Goal: Task Accomplishment & Management: Manage account settings

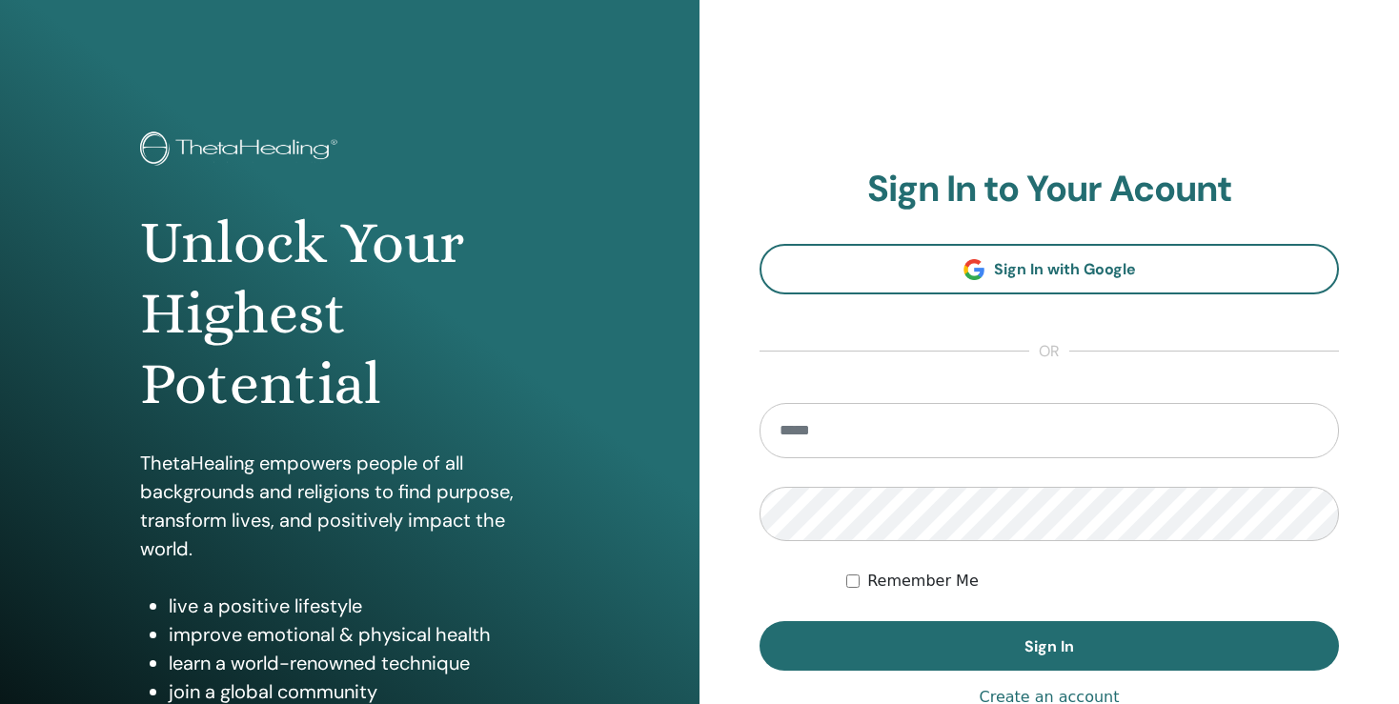
scroll to position [100, 0]
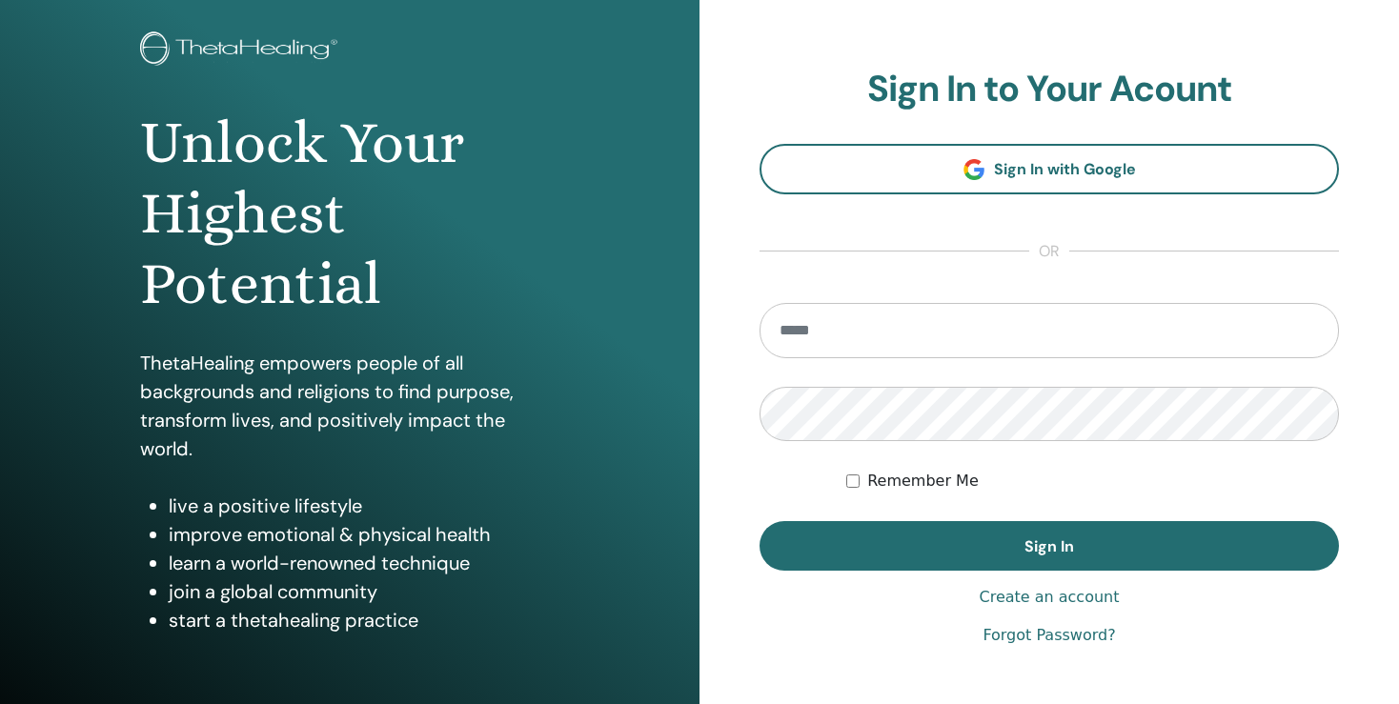
click at [838, 337] on input "email" at bounding box center [1048, 330] width 579 height 55
type input "**********"
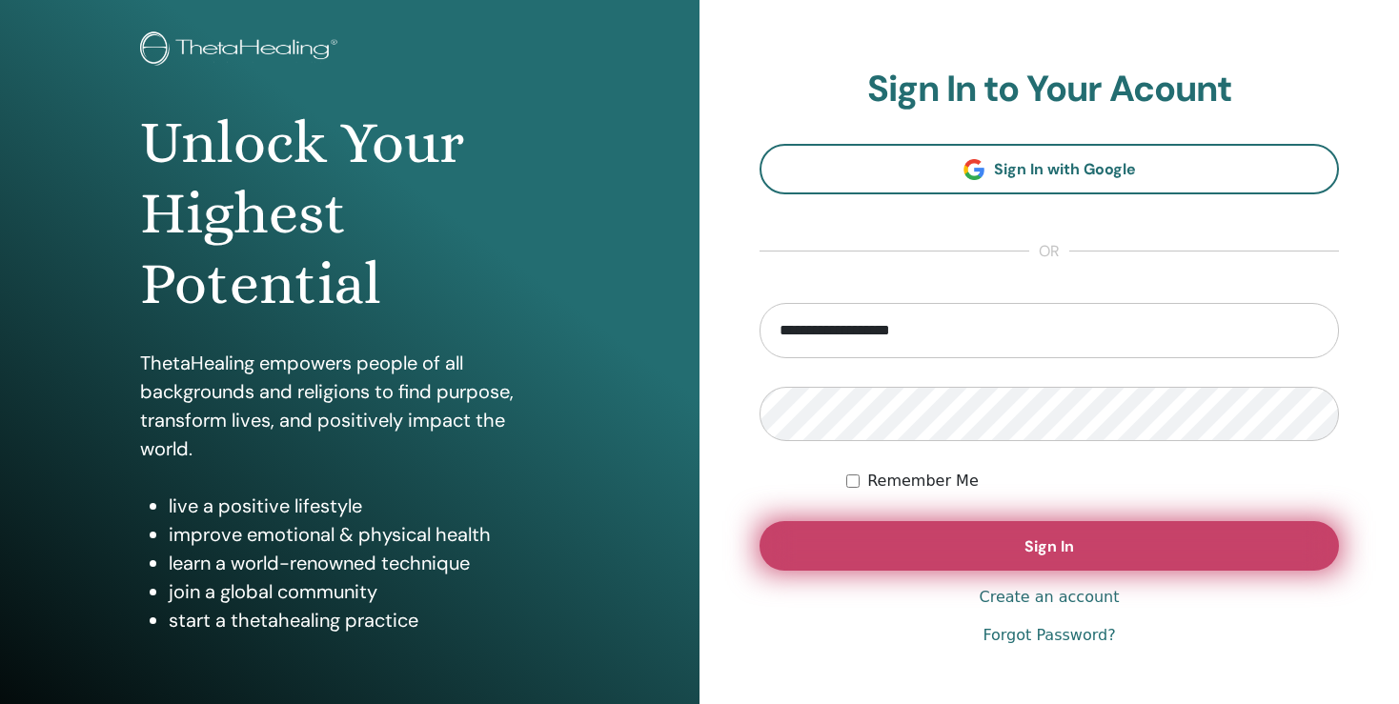
click at [1019, 557] on button "Sign In" at bounding box center [1048, 546] width 579 height 50
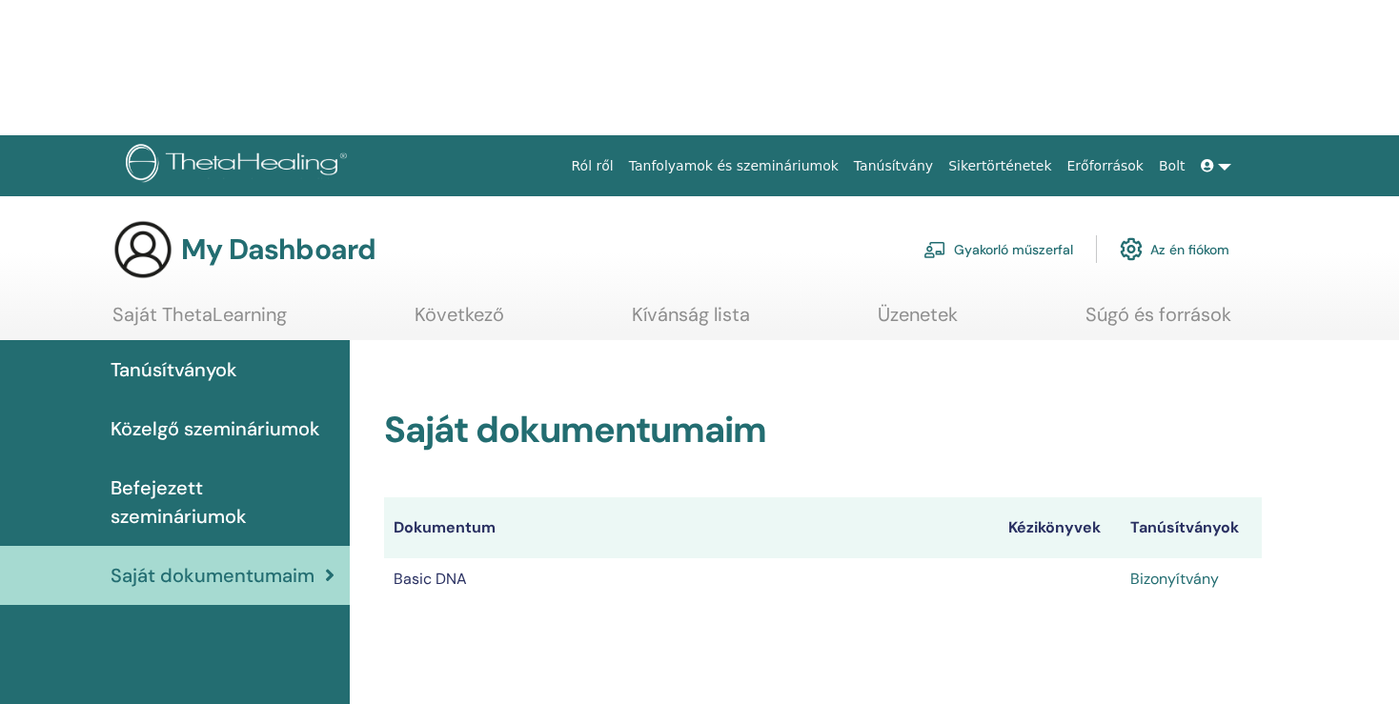
click at [1193, 497] on table "Dokumentum Kézikönyvek Tanúsítványok Basic DNA Bizonyítvány" at bounding box center [823, 548] width 878 height 103
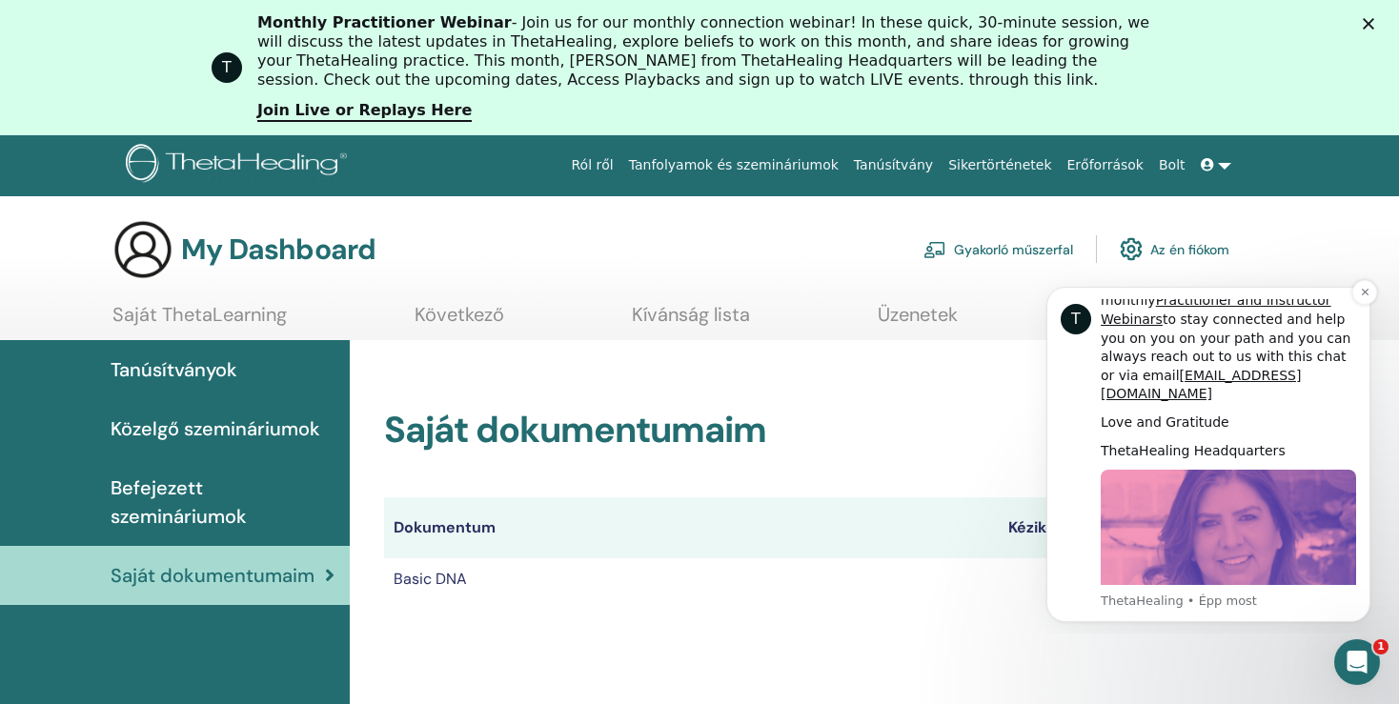
scroll to position [896, 0]
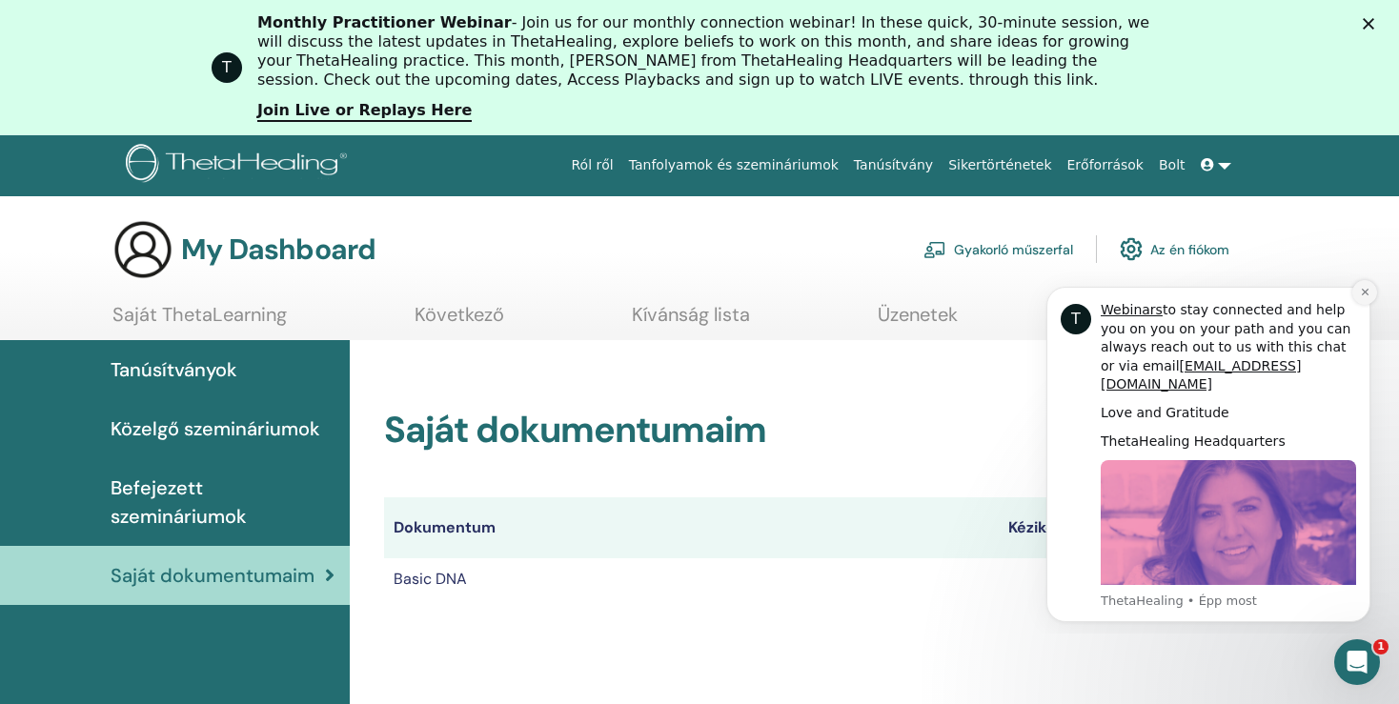
click at [1365, 292] on icon "Dismiss notification" at bounding box center [1365, 292] width 10 height 10
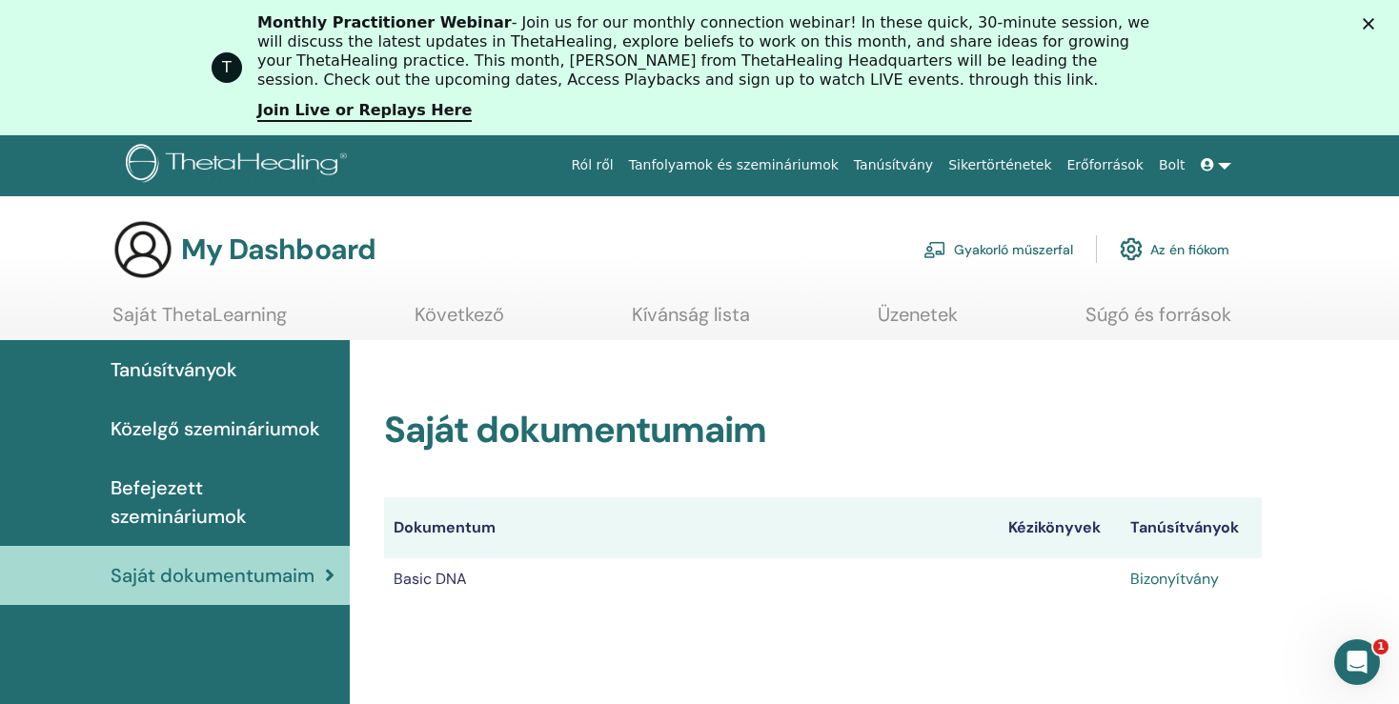
click at [1192, 576] on link "Bizonyítvány" at bounding box center [1174, 579] width 89 height 20
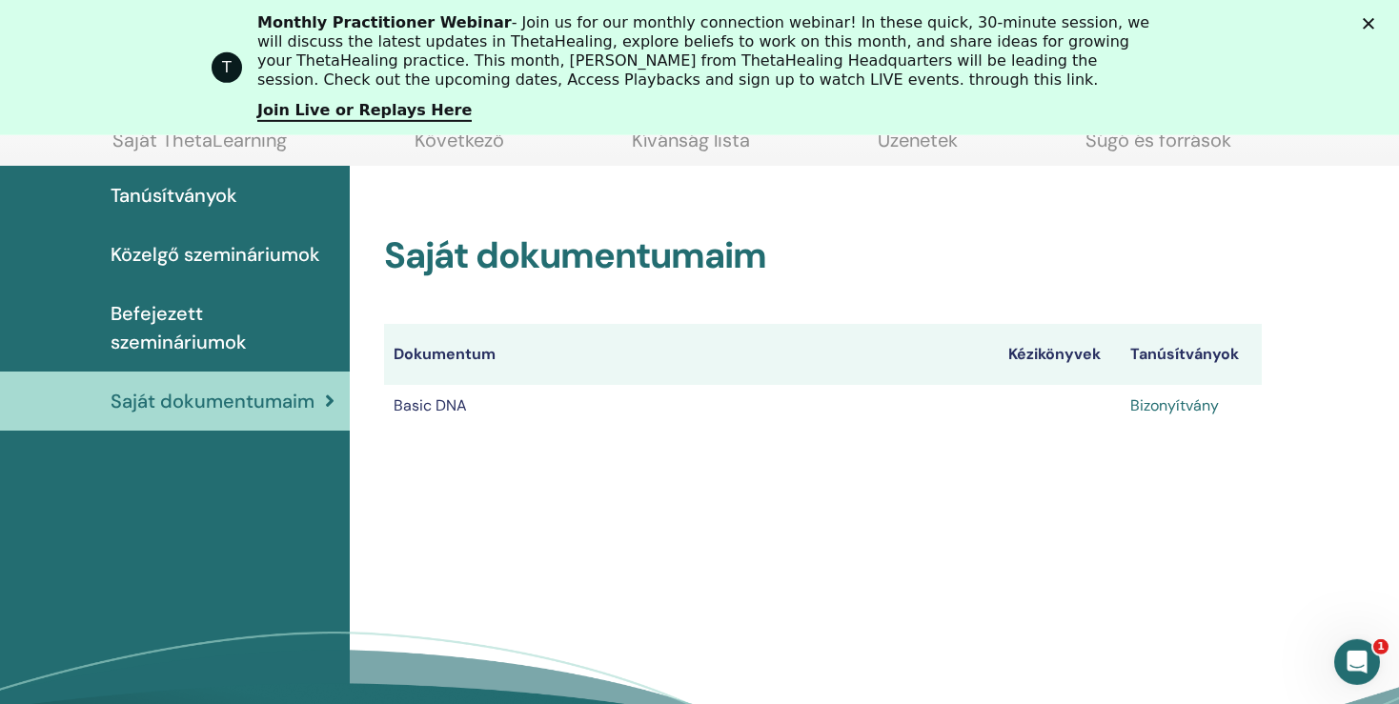
scroll to position [247, 0]
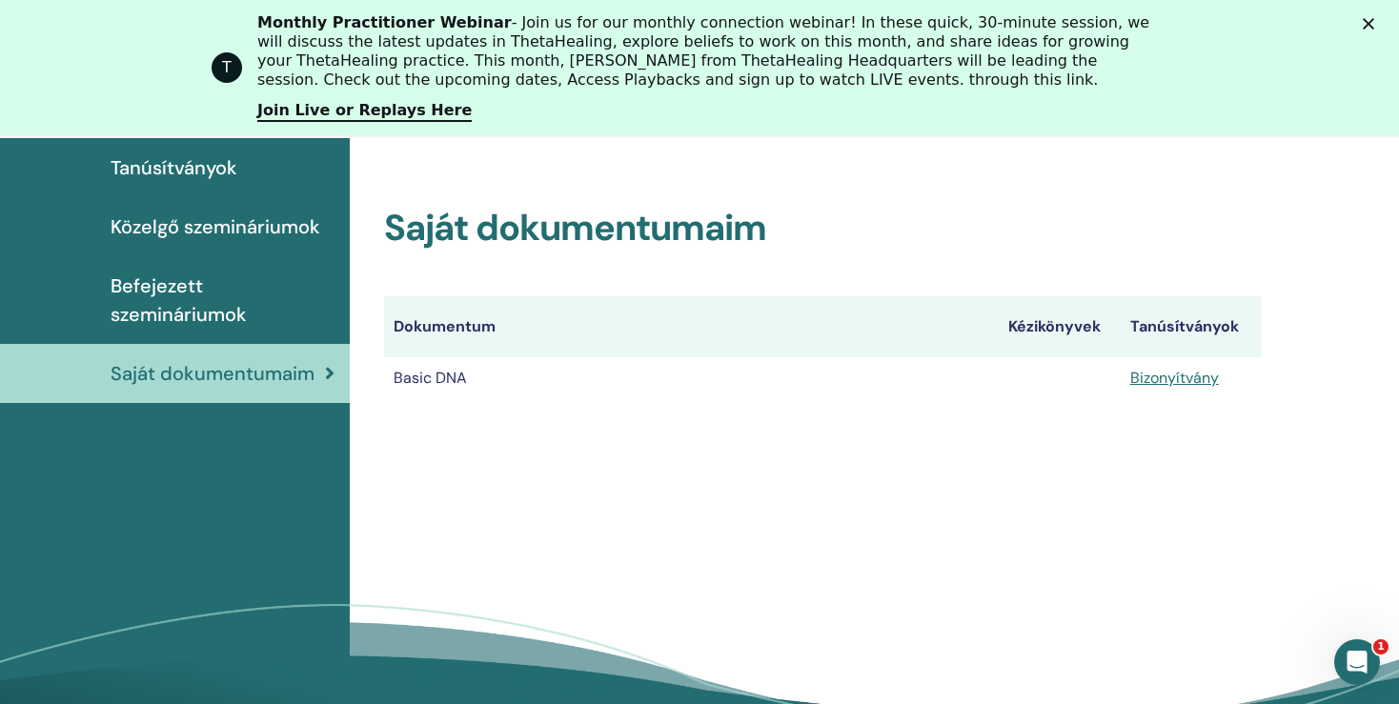
click at [187, 298] on span "Befejezett szemináriumok" at bounding box center [223, 300] width 224 height 57
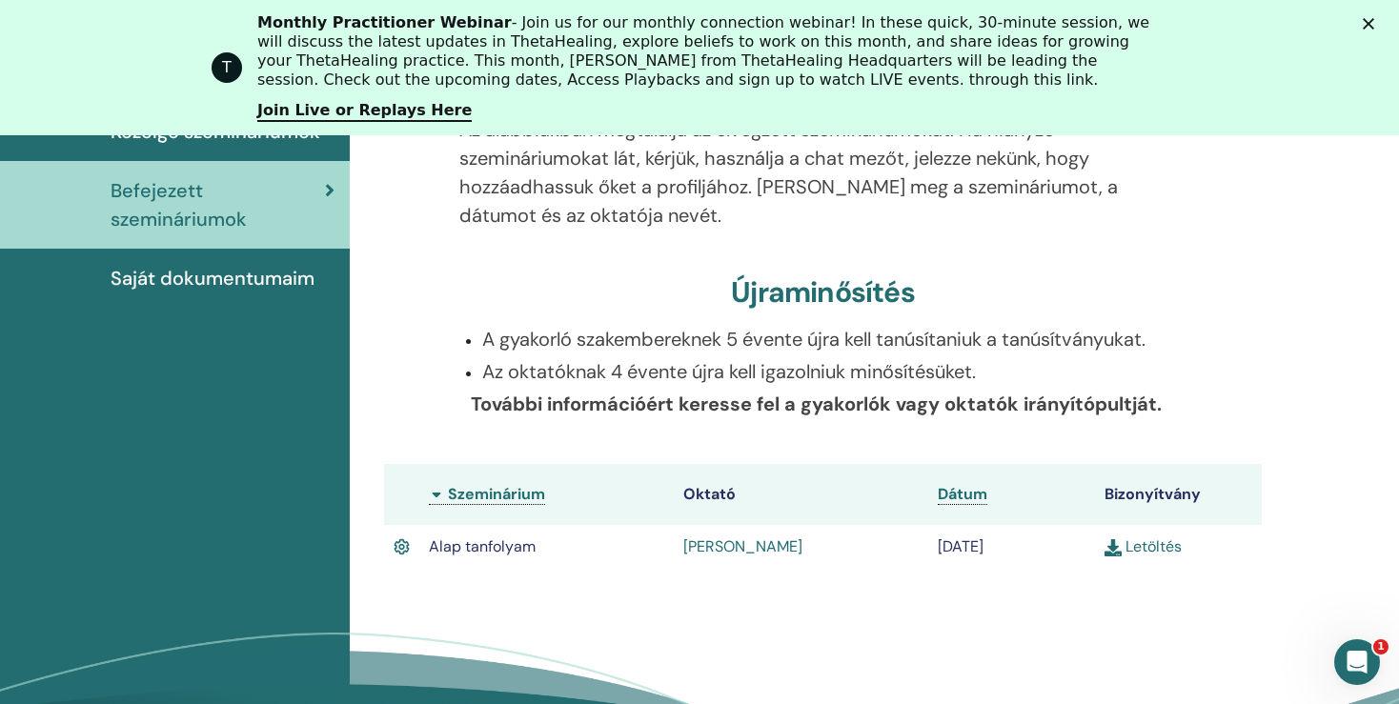
click at [1165, 556] on link "Letöltés" at bounding box center [1142, 546] width 77 height 20
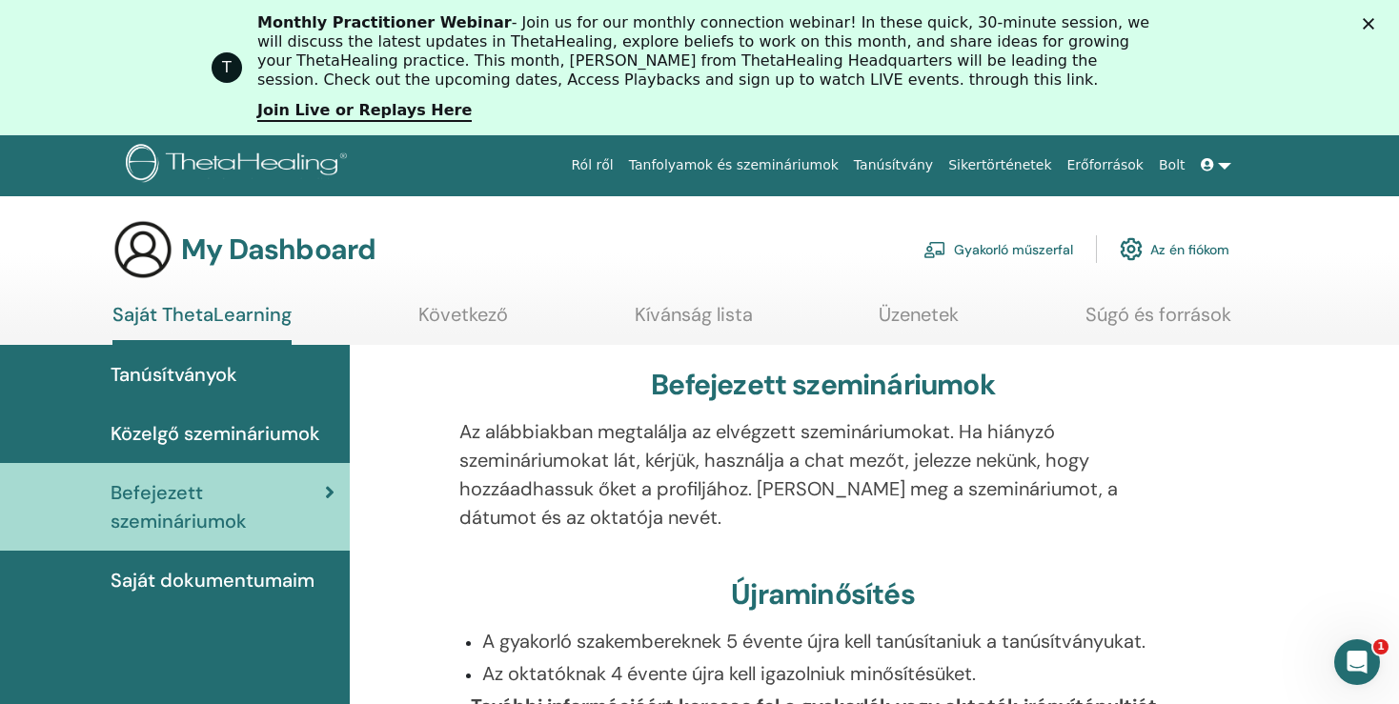
click at [289, 440] on span "Közelgő szemináriumok" at bounding box center [216, 433] width 210 height 29
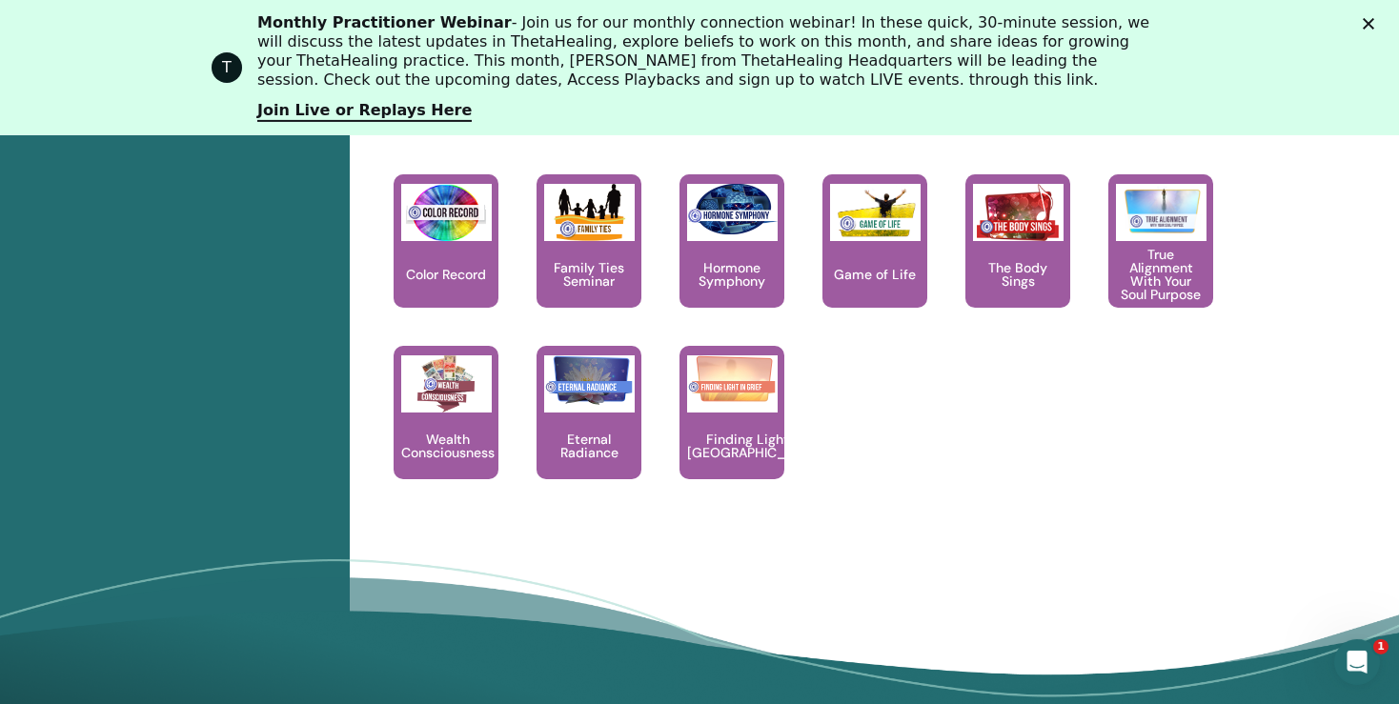
scroll to position [2364, 0]
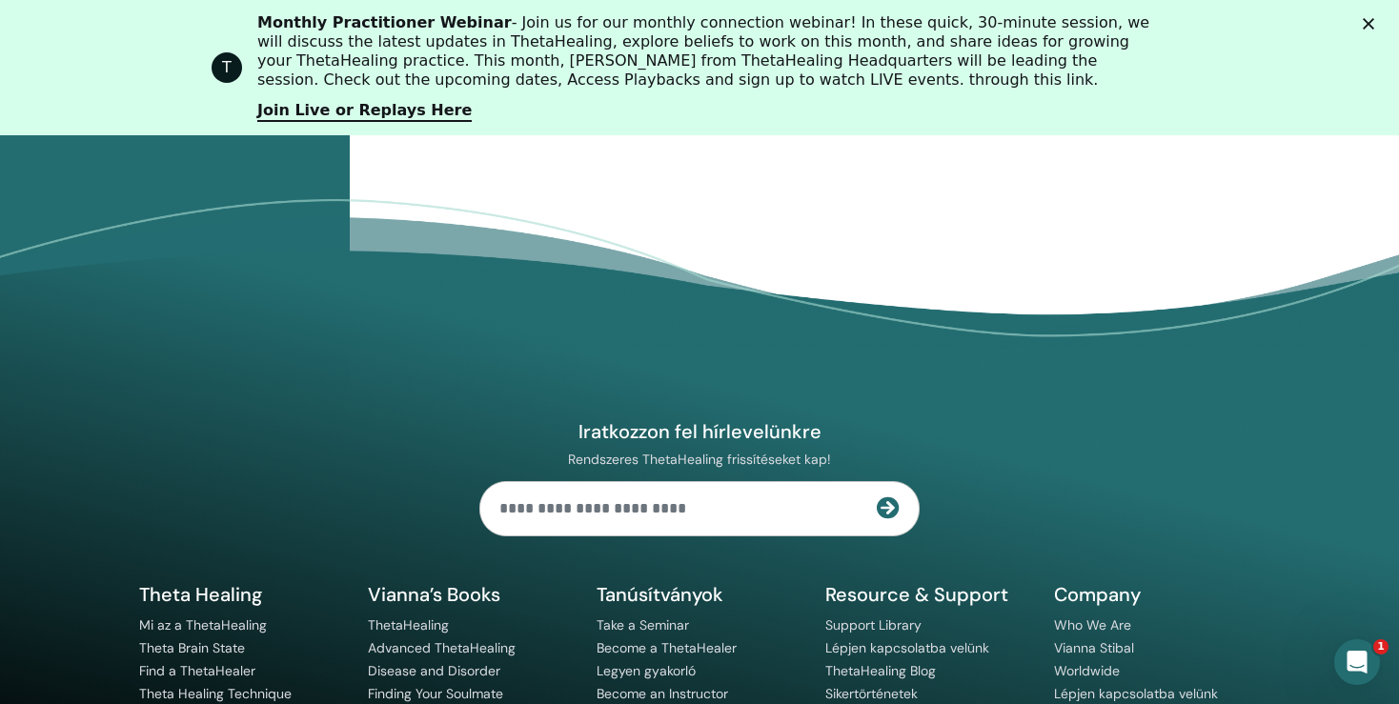
click at [630, 482] on input "text" at bounding box center [678, 508] width 396 height 53
type input "**********"
click at [886, 496] on icon at bounding box center [888, 507] width 23 height 23
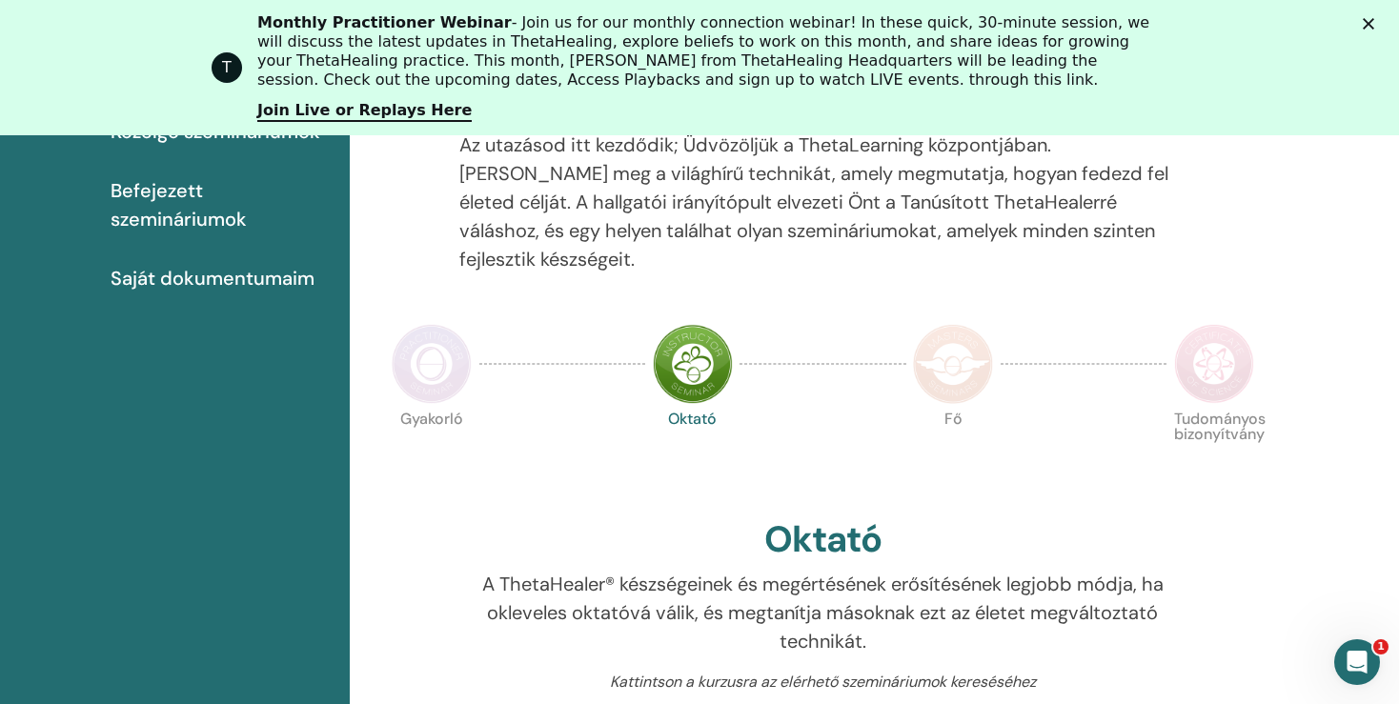
scroll to position [0, 0]
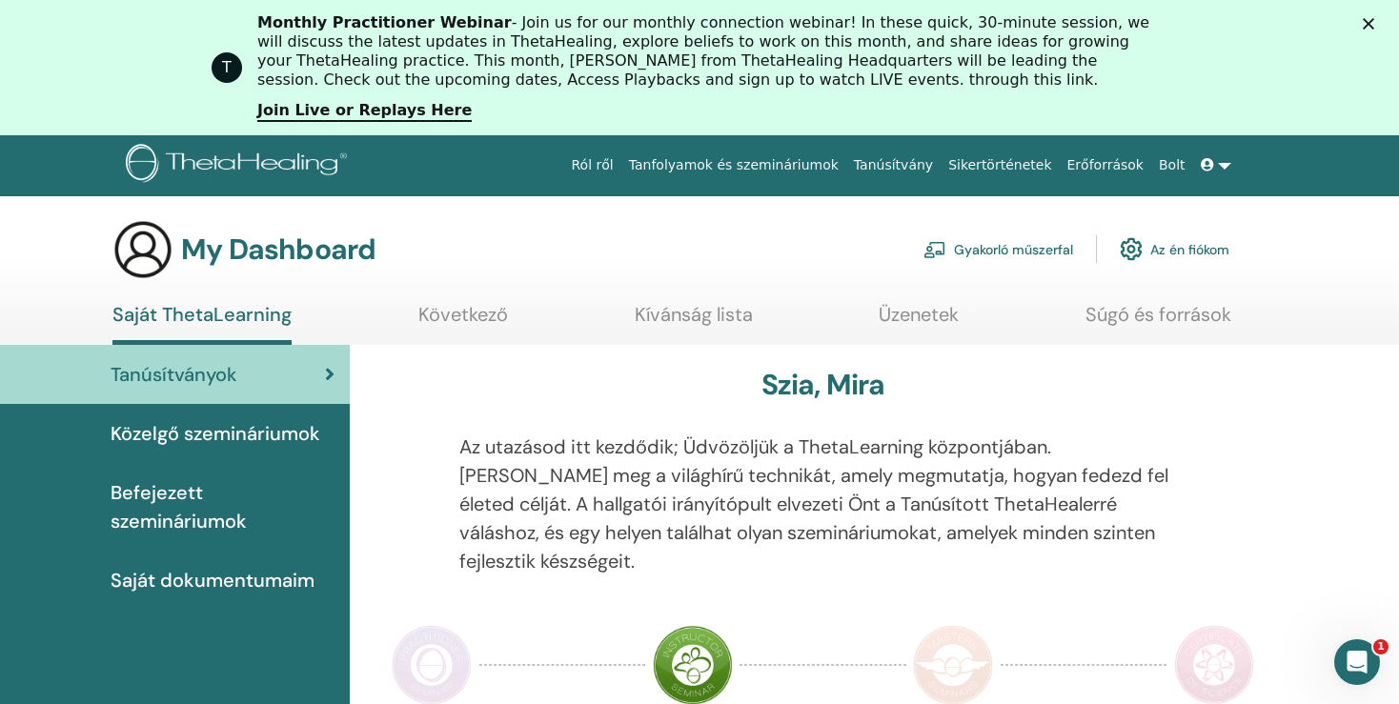
click at [1210, 252] on link "Az én fiókom" at bounding box center [1175, 249] width 110 height 42
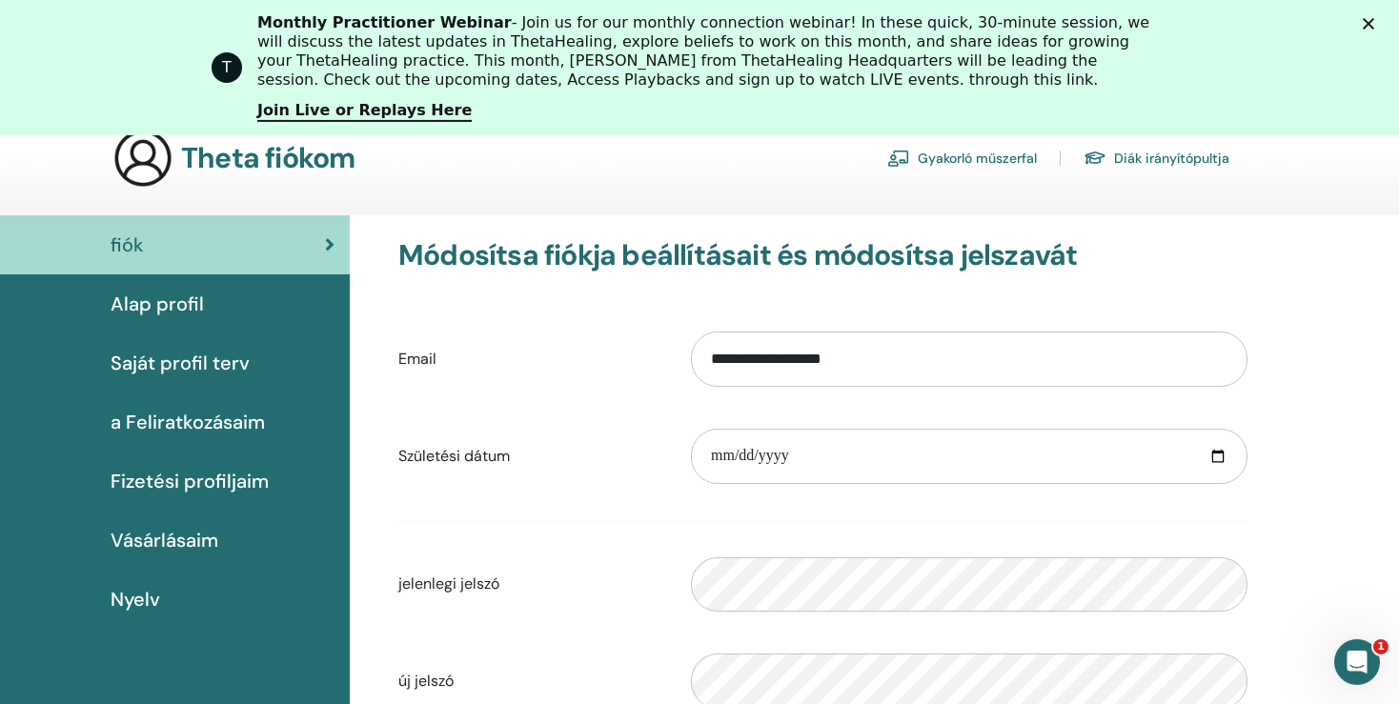
scroll to position [243, 0]
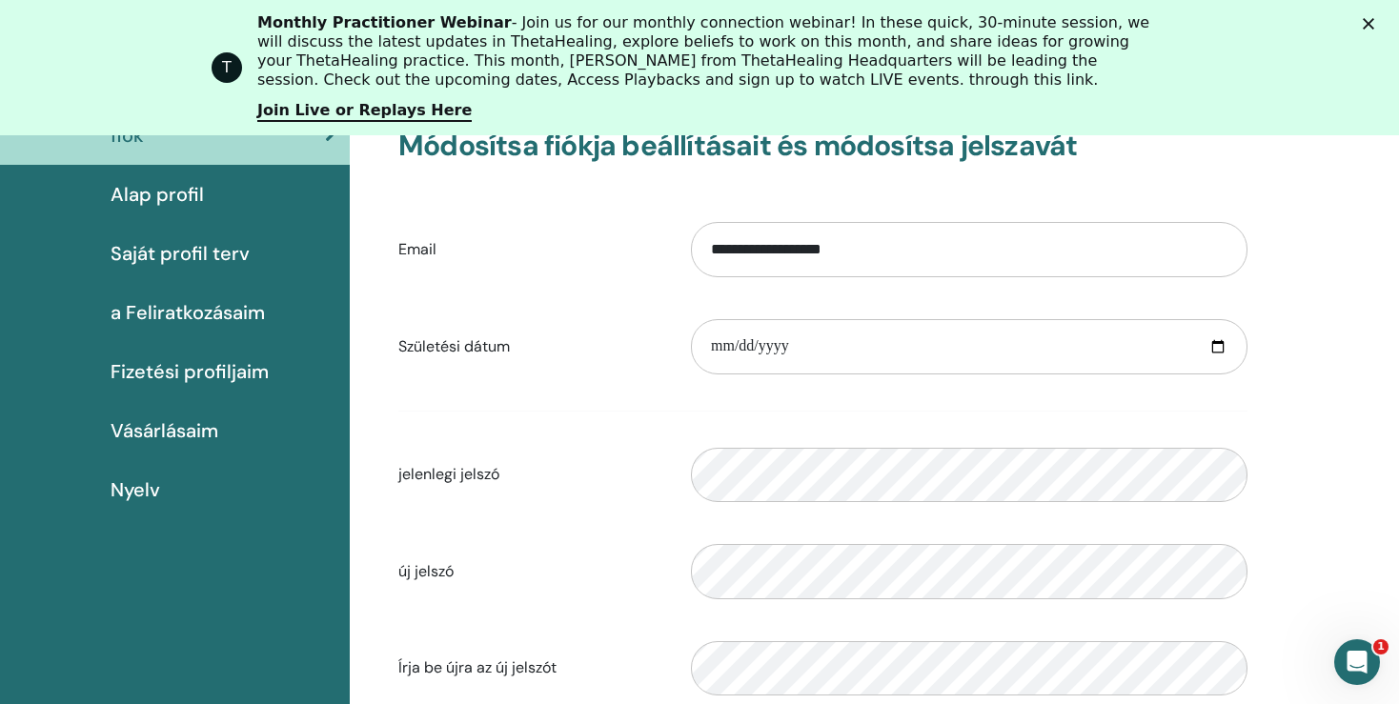
click at [234, 375] on span "Fizetési profiljaim" at bounding box center [190, 371] width 158 height 29
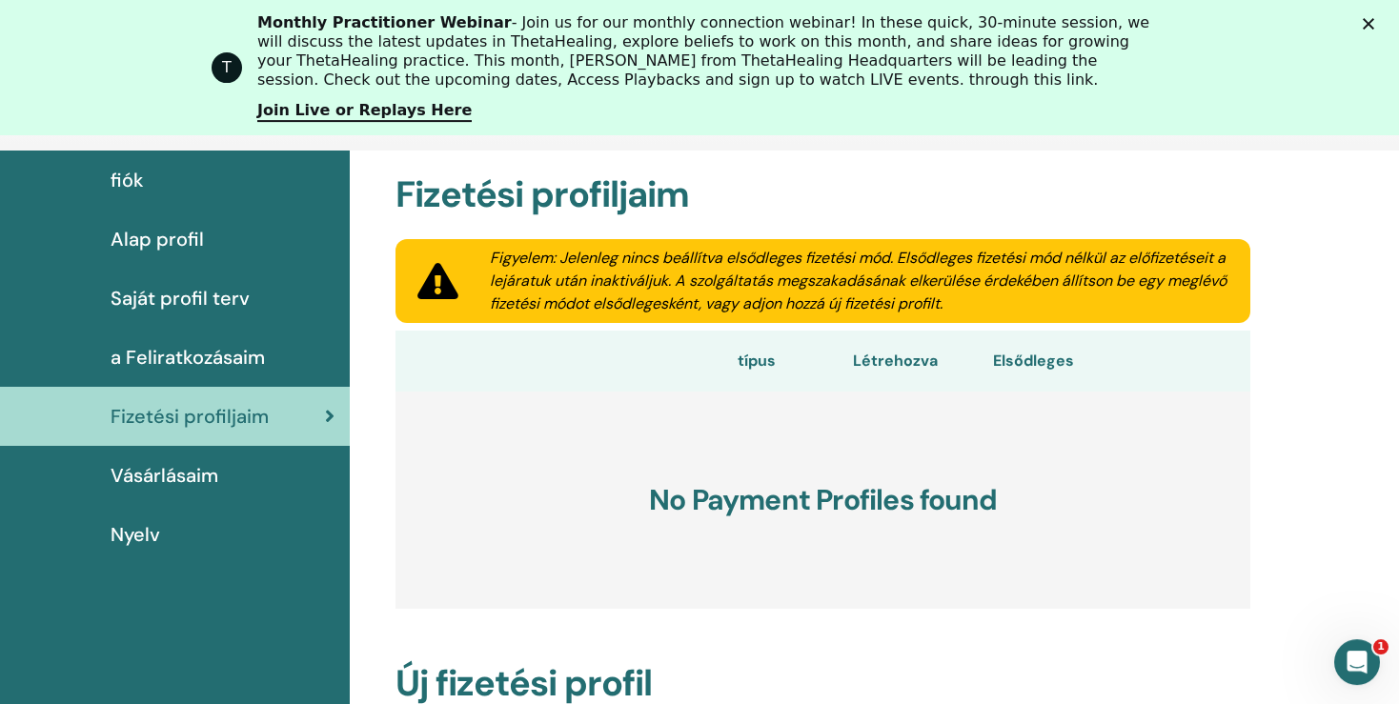
scroll to position [142, 0]
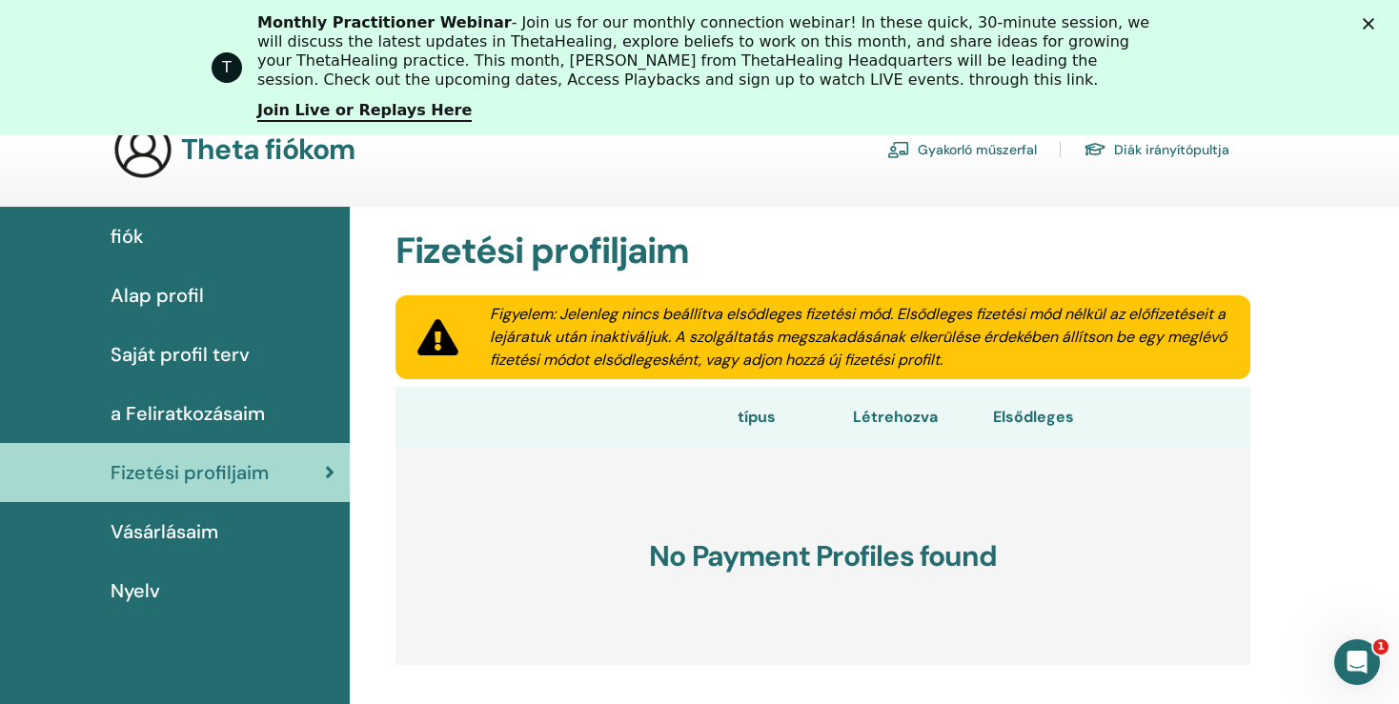
click at [234, 356] on span "Saját profil terv" at bounding box center [180, 354] width 139 height 29
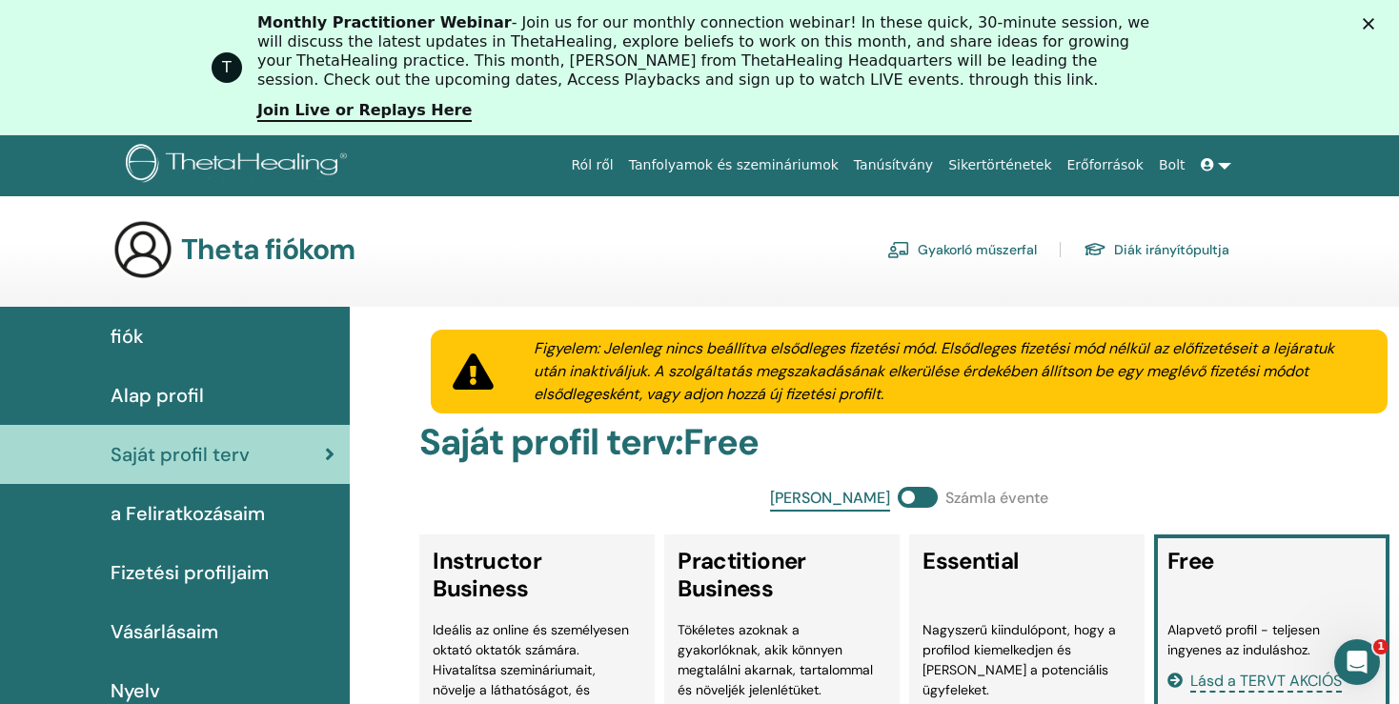
click at [1231, 170] on link at bounding box center [1216, 165] width 46 height 35
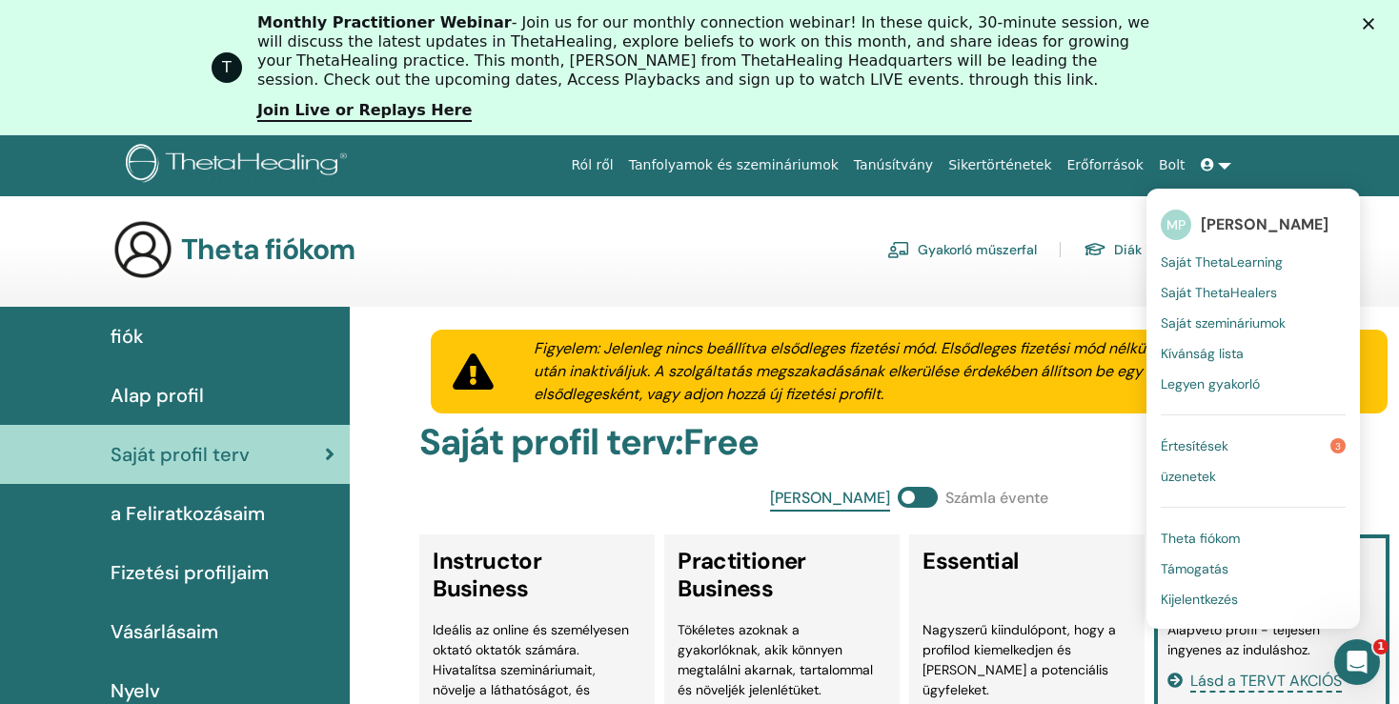
click at [1202, 596] on span "Kijelentkezés" at bounding box center [1199, 599] width 77 height 17
